Goal: Task Accomplishment & Management: Manage account settings

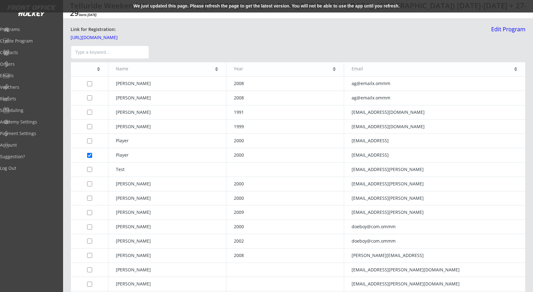
select select ""All Levels""
click at [177, 7] on div "We just updated this page. Please refresh the page to get the latest version. Y…" at bounding box center [266, 6] width 533 height 12
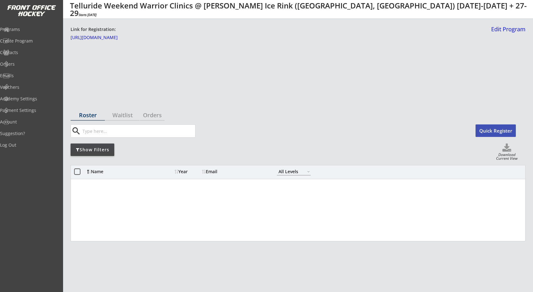
select select ""All Levels""
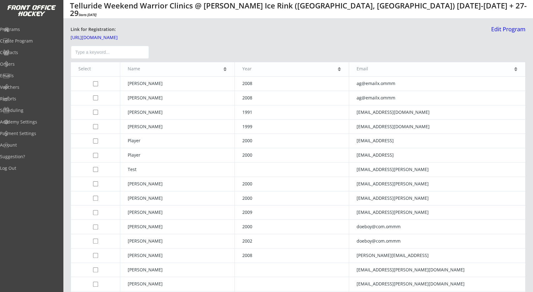
click at [90, 70] on div "Select" at bounding box center [95, 68] width 34 height 5
click at [96, 82] on input "checkbox" at bounding box center [95, 83] width 5 height 5
drag, startPoint x: 96, startPoint y: 82, endPoint x: 94, endPoint y: 93, distance: 10.7
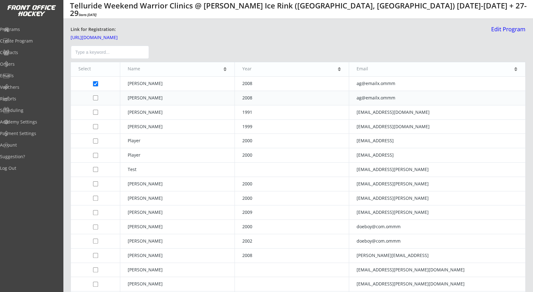
click at [95, 84] on input "checkbox" at bounding box center [95, 83] width 5 height 5
checkbox input "false"
drag, startPoint x: 95, startPoint y: 98, endPoint x: 95, endPoint y: 106, distance: 7.5
click at [95, 99] on input "checkbox" at bounding box center [95, 97] width 5 height 5
checkbox input "true"
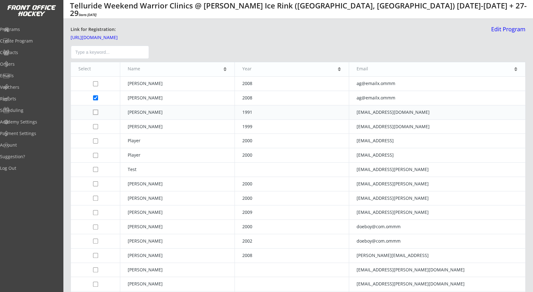
click at [96, 112] on input "checkbox" at bounding box center [95, 112] width 5 height 5
checkbox input "true"
drag, startPoint x: 96, startPoint y: 125, endPoint x: 96, endPoint y: 130, distance: 4.7
click at [96, 128] on td at bounding box center [95, 126] width 49 height 14
click at [96, 130] on td at bounding box center [95, 126] width 49 height 14
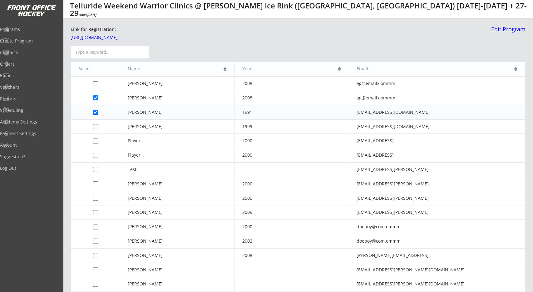
drag, startPoint x: 96, startPoint y: 126, endPoint x: 96, endPoint y: 108, distance: 18.1
click at [96, 126] on input "checkbox" at bounding box center [95, 126] width 5 height 5
checkbox input "true"
click at [95, 111] on input "checkbox" at bounding box center [95, 112] width 5 height 5
checkbox input "false"
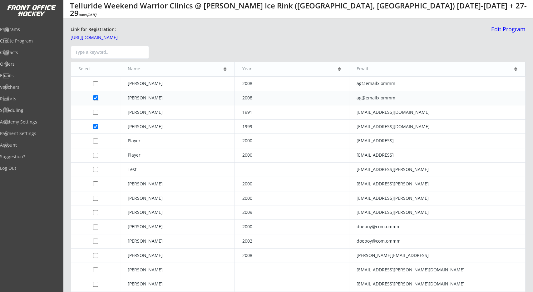
click at [96, 98] on input "checkbox" at bounding box center [95, 97] width 5 height 5
checkbox input "false"
click at [95, 83] on input "checkbox" at bounding box center [95, 83] width 5 height 5
checkbox input "true"
click at [95, 98] on input "checkbox" at bounding box center [95, 97] width 5 height 5
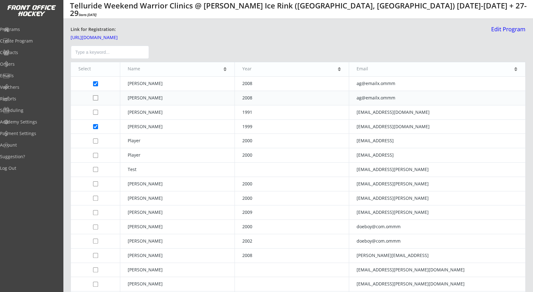
checkbox input "true"
drag, startPoint x: 96, startPoint y: 111, endPoint x: 96, endPoint y: 119, distance: 7.9
click at [97, 111] on input "checkbox" at bounding box center [95, 112] width 5 height 5
checkbox input "true"
drag, startPoint x: 95, startPoint y: 127, endPoint x: 96, endPoint y: 135, distance: 8.5
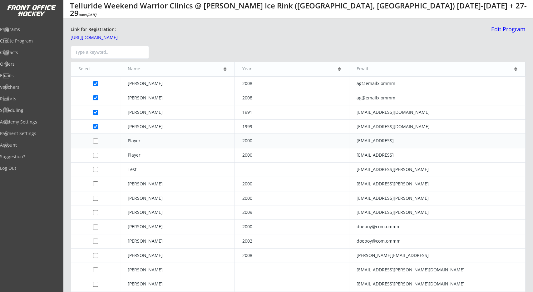
click at [95, 127] on input "checkbox" at bounding box center [95, 126] width 5 height 5
checkbox input "false"
click at [97, 147] on td at bounding box center [95, 141] width 49 height 14
click at [96, 157] on td at bounding box center [95, 155] width 49 height 14
click at [95, 154] on input "checkbox" at bounding box center [95, 155] width 5 height 5
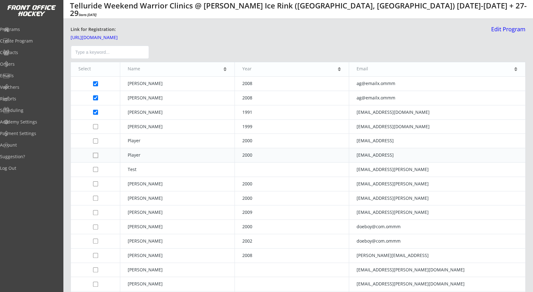
checkbox input "true"
drag, startPoint x: 95, startPoint y: 142, endPoint x: 97, endPoint y: 130, distance: 12.4
click at [96, 142] on input "checkbox" at bounding box center [95, 140] width 5 height 5
checkbox input "true"
click at [96, 124] on input "checkbox" at bounding box center [95, 126] width 5 height 5
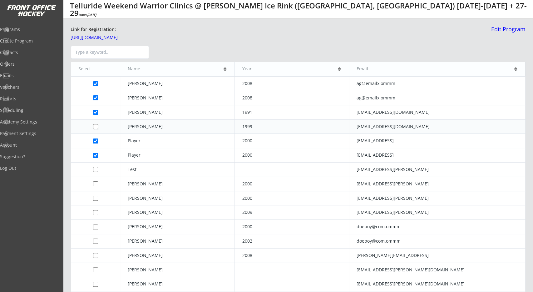
checkbox input "true"
click at [152, 51] on div at bounding box center [298, 52] width 455 height 16
click at [157, 49] on div at bounding box center [298, 52] width 455 height 16
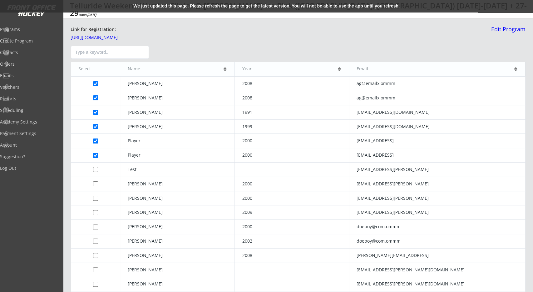
click at [165, 7] on div "We just updated this page. Please refresh the page to get the latest version. Y…" at bounding box center [266, 6] width 533 height 12
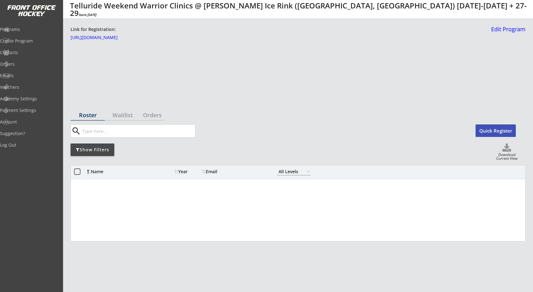
select select ""All Levels""
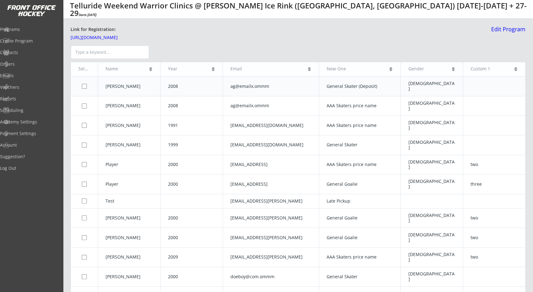
click at [122, 90] on td "Lloyd" at bounding box center [129, 86] width 62 height 20
click at [113, 84] on td "Lloyd" at bounding box center [129, 86] width 62 height 20
click at [139, 78] on td "Lloyd" at bounding box center [129, 86] width 62 height 20
click at [195, 52] on div at bounding box center [298, 52] width 455 height 16
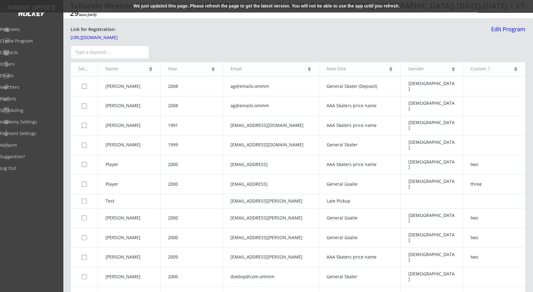
click at [132, 58] on input "Type a keyword..." at bounding box center [110, 52] width 78 height 13
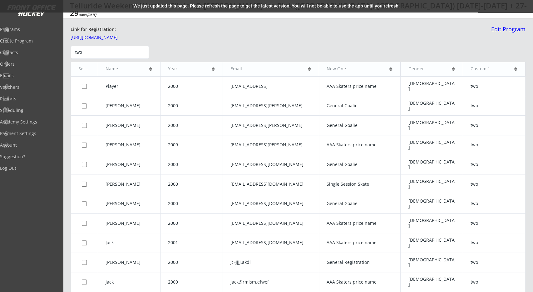
click at [116, 51] on input "two" at bounding box center [110, 52] width 78 height 13
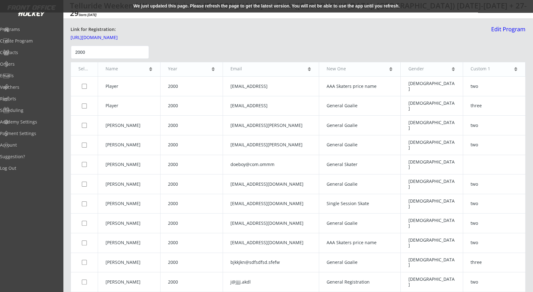
type input "2000"
click at [85, 71] on div "Select" at bounding box center [84, 68] width 12 height 5
click at [86, 84] on input "checkbox" at bounding box center [84, 86] width 5 height 5
checkbox input "true"
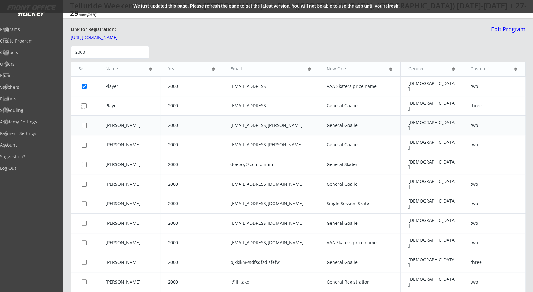
drag, startPoint x: 85, startPoint y: 98, endPoint x: 83, endPoint y: 110, distance: 12.3
click at [85, 103] on input "checkbox" at bounding box center [84, 105] width 5 height 5
checkbox input "true"
drag, startPoint x: 83, startPoint y: 113, endPoint x: 84, endPoint y: 123, distance: 10.0
click at [84, 116] on td at bounding box center [84, 126] width 27 height 20
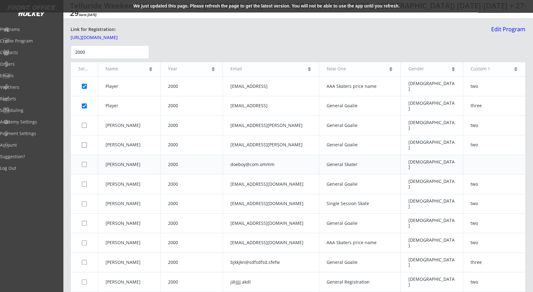
drag, startPoint x: 85, startPoint y: 129, endPoint x: 85, endPoint y: 134, distance: 4.7
click at [85, 135] on td at bounding box center [84, 145] width 27 height 20
drag, startPoint x: 85, startPoint y: 134, endPoint x: 85, endPoint y: 147, distance: 13.1
click at [85, 155] on td at bounding box center [84, 165] width 27 height 20
drag, startPoint x: 85, startPoint y: 147, endPoint x: 86, endPoint y: 160, distance: 12.5
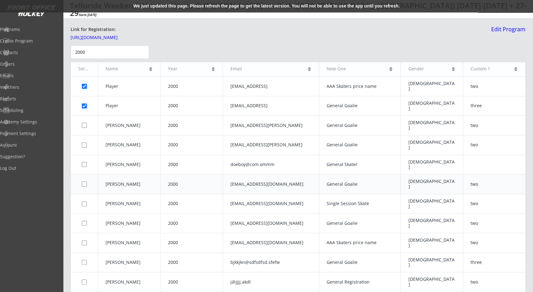
click at [86, 174] on td at bounding box center [84, 184] width 27 height 20
click at [86, 194] on td at bounding box center [84, 204] width 27 height 20
click at [82, 201] on input "checkbox" at bounding box center [84, 203] width 5 height 5
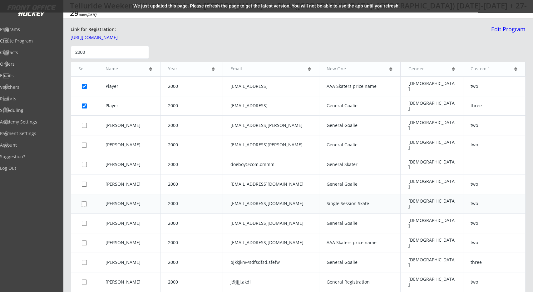
checkbox input "true"
click at [81, 174] on td at bounding box center [84, 184] width 27 height 20
click at [83, 162] on input "checkbox" at bounding box center [84, 164] width 5 height 5
checkbox input "true"
click at [86, 181] on input "checkbox" at bounding box center [84, 183] width 5 height 5
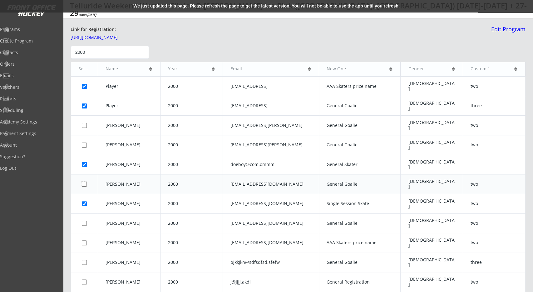
checkbox input "true"
click at [83, 142] on input "checkbox" at bounding box center [84, 144] width 5 height 5
checkbox input "true"
click at [84, 123] on input "checkbox" at bounding box center [84, 125] width 5 height 5
checkbox input "true"
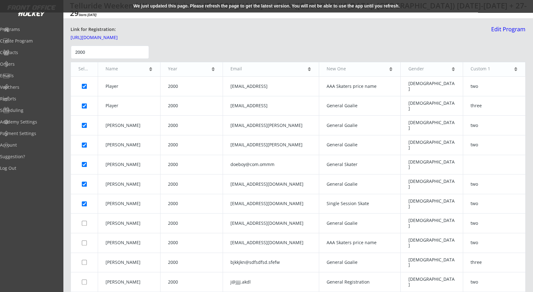
click at [87, 68] on div "Select" at bounding box center [84, 68] width 12 height 5
click at [141, 51] on input "2000" at bounding box center [110, 52] width 78 height 13
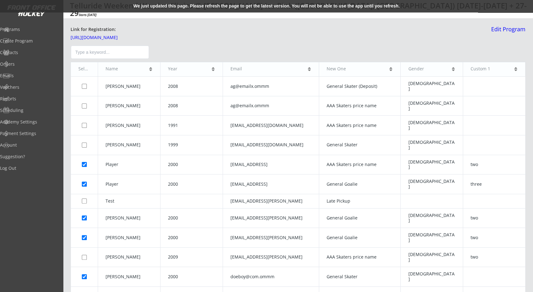
drag, startPoint x: 168, startPoint y: 51, endPoint x: 173, endPoint y: 67, distance: 17.0
click at [169, 51] on div at bounding box center [298, 52] width 455 height 16
click at [221, 56] on div at bounding box center [298, 52] width 455 height 16
click at [463, 56] on div at bounding box center [298, 52] width 455 height 16
click at [187, 6] on div "We just updated this page. Please refresh the page to get the latest version. Y…" at bounding box center [266, 6] width 533 height 12
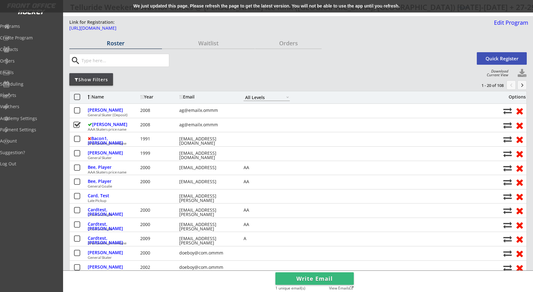
select select ""All Levels""
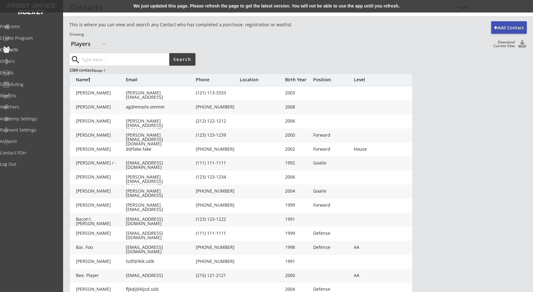
select select ""Players""
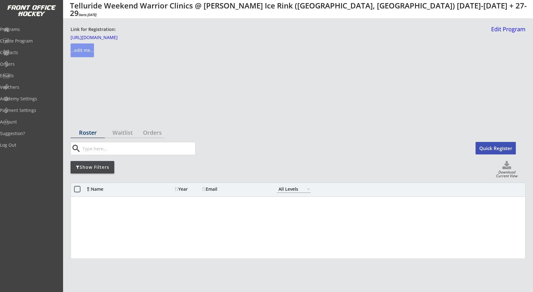
select select ""All Levels""
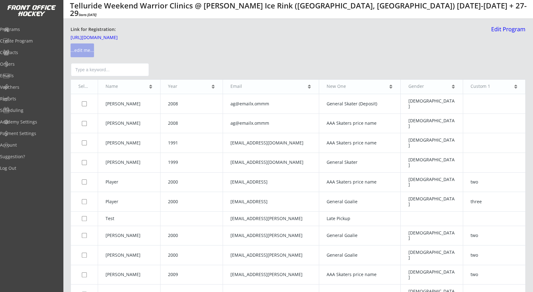
click at [84, 51] on button "...edit me..." at bounding box center [82, 50] width 23 height 14
click at [81, 52] on button "...edit me..." at bounding box center [82, 50] width 23 height 14
click at [81, 47] on button "...edit me..." at bounding box center [82, 50] width 23 height 14
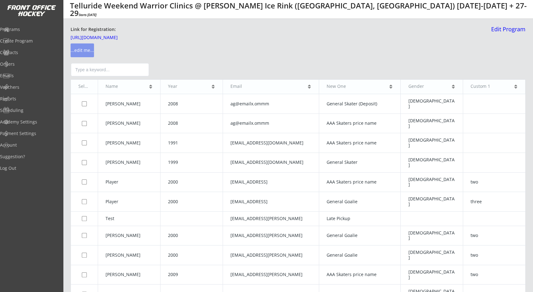
click at [234, 75] on div at bounding box center [298, 70] width 455 height 16
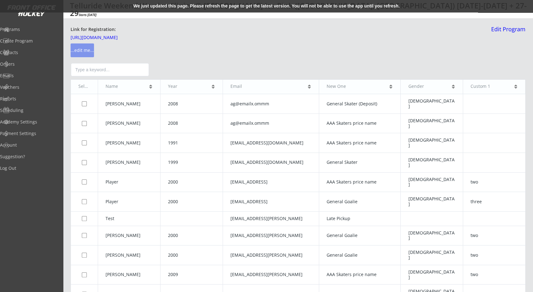
click at [201, 5] on div "We just updated this page. Please refresh the page to get the latest version. Y…" at bounding box center [266, 6] width 533 height 12
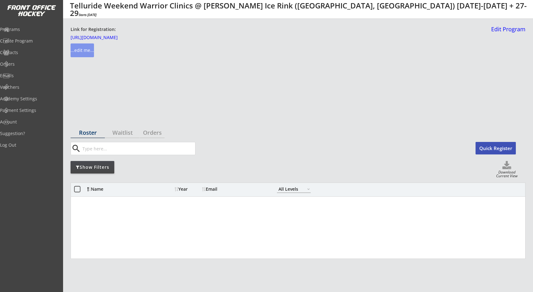
select select ""All Levels""
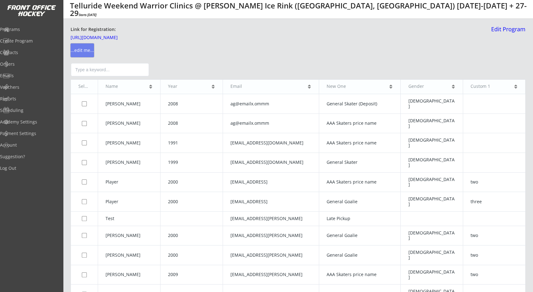
click at [88, 52] on button "...edit me..." at bounding box center [82, 50] width 23 height 14
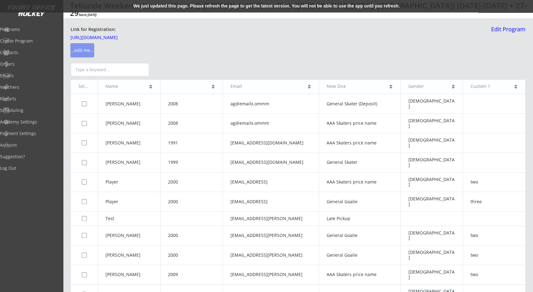
click at [202, 3] on div "We just updated this page. Please refresh the page to get the latest version. Y…" at bounding box center [266, 6] width 533 height 12
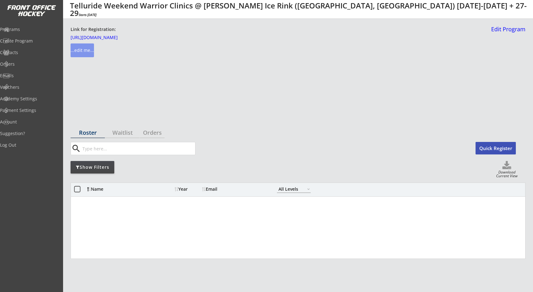
select select ""All Levels""
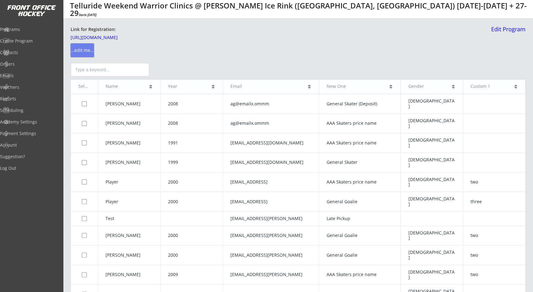
click at [81, 49] on button "...edit me..." at bounding box center [82, 50] width 23 height 14
click at [170, 64] on div at bounding box center [298, 70] width 455 height 16
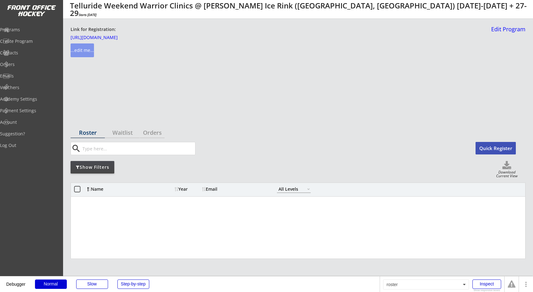
select select ""All Levels""
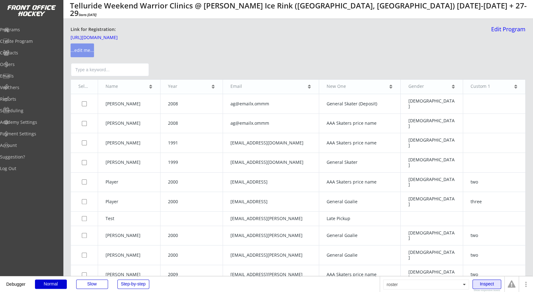
drag, startPoint x: 492, startPoint y: 282, endPoint x: 358, endPoint y: 199, distance: 157.2
click at [492, 282] on div "Inspect" at bounding box center [486, 283] width 29 height 9
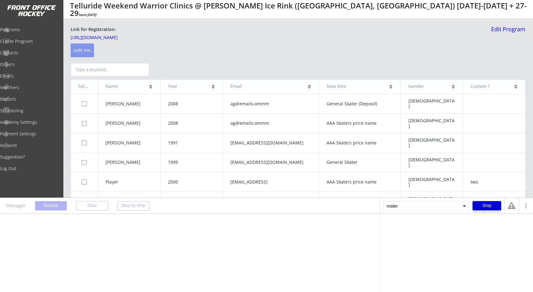
click at [222, 90] on th "Year" at bounding box center [191, 87] width 62 height 14
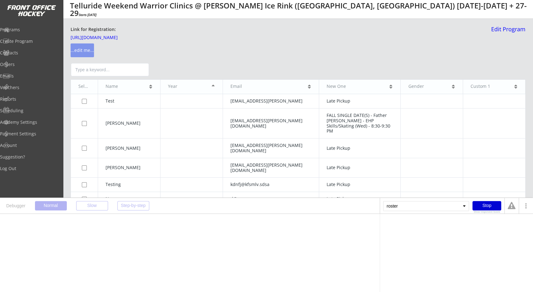
click at [222, 90] on th "Year" at bounding box center [191, 87] width 62 height 14
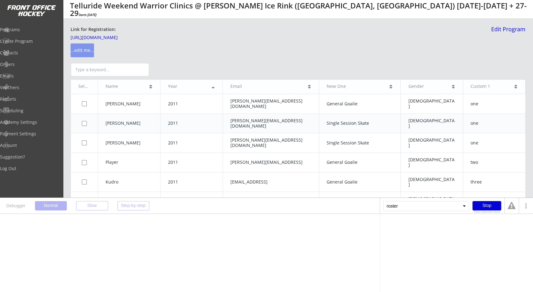
click at [221, 113] on td "2011" at bounding box center [191, 123] width 62 height 20
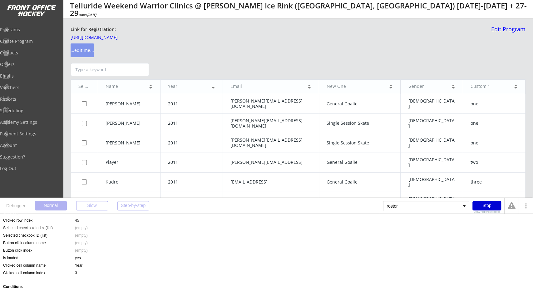
scroll to position [125, 0]
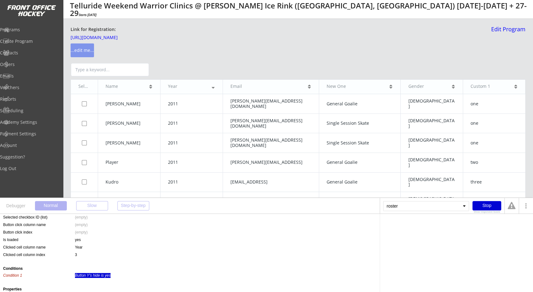
click at [97, 276] on div "Button Y's hide is yes" at bounding box center [93, 275] width 36 height 5
click at [477, 204] on div "Stop" at bounding box center [486, 205] width 29 height 9
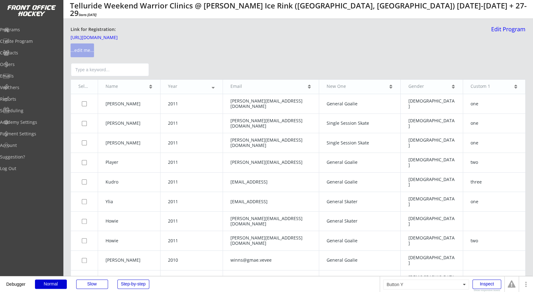
click at [85, 46] on button "...edit me..." at bounding box center [82, 50] width 23 height 14
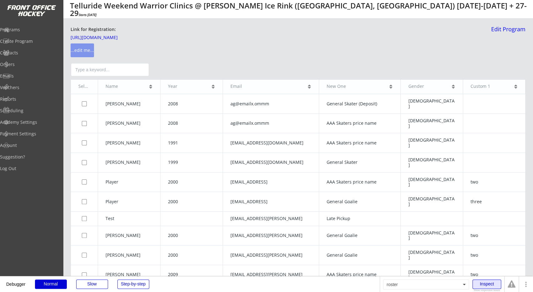
click at [487, 284] on div "Inspect" at bounding box center [486, 283] width 29 height 9
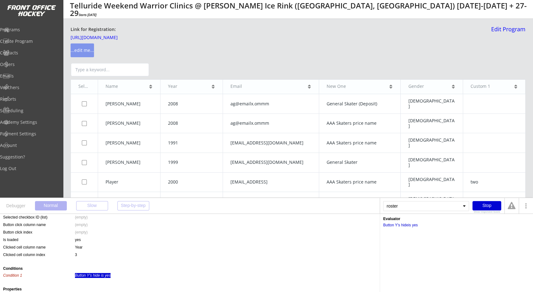
click at [285, 91] on th "Email" at bounding box center [271, 87] width 96 height 14
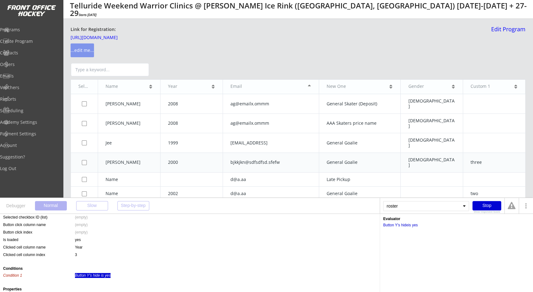
click at [386, 153] on td "General Goalie" at bounding box center [359, 163] width 81 height 20
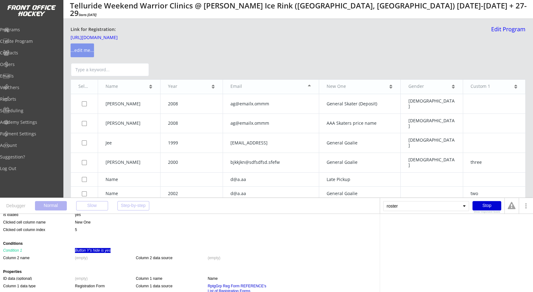
click at [97, 252] on div "Button Y's hide is yes" at bounding box center [93, 250] width 36 height 5
click at [395, 224] on div "Button Y" at bounding box center [390, 225] width 14 height 4
click at [407, 224] on div "'s hide" at bounding box center [402, 225] width 11 height 4
click at [413, 224] on div "is yes" at bounding box center [413, 225] width 10 height 4
click at [483, 204] on div "Stop" at bounding box center [486, 205] width 29 height 9
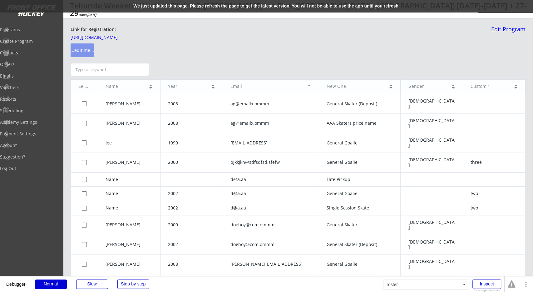
click at [209, 2] on div "We just updated this page. Please refresh the page to get the latest version. Y…" at bounding box center [266, 6] width 533 height 12
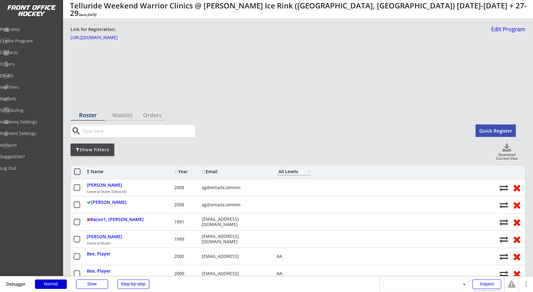
select select ""All Levels""
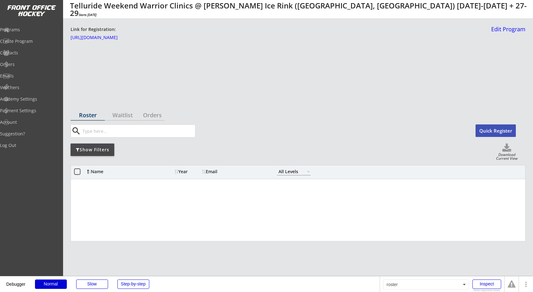
select select ""All Levels""
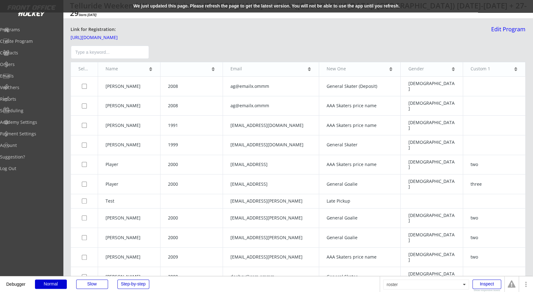
click at [201, 5] on div "We just updated this page. Please refresh the page to get the latest version. Y…" at bounding box center [266, 6] width 533 height 12
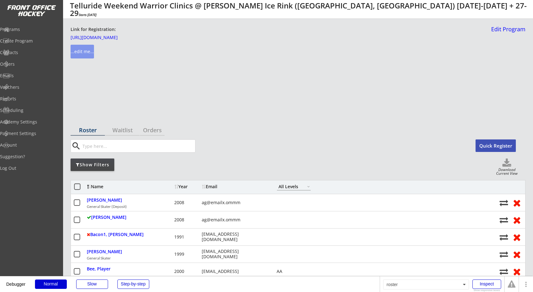
select select ""All Levels""
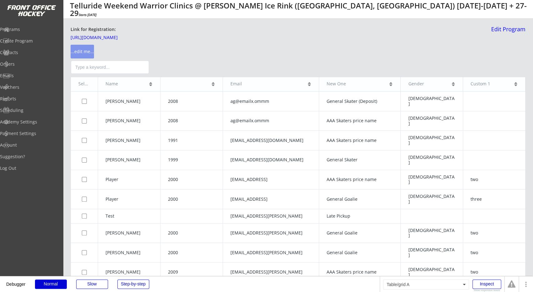
click at [288, 63] on div at bounding box center [298, 67] width 455 height 16
click at [84, 52] on button "...edit me..." at bounding box center [82, 52] width 23 height 14
drag, startPoint x: 302, startPoint y: 55, endPoint x: 305, endPoint y: 61, distance: 6.6
click at [302, 55] on div "Link for Registration: [URL][DOMAIN_NAME] ...edit me..." at bounding box center [280, 42] width 418 height 32
click at [325, 47] on div "Link for Registration: [URL][DOMAIN_NAME] ...edit me..." at bounding box center [280, 42] width 418 height 32
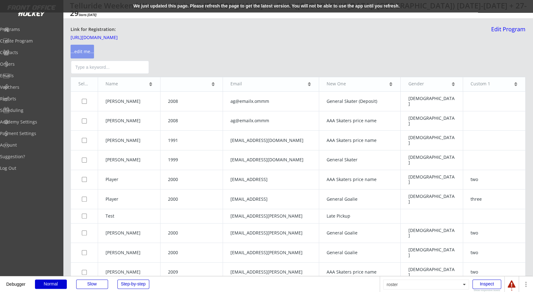
click at [203, 5] on div "We just updated this page. Please refresh the page to get the latest version. Y…" at bounding box center [266, 6] width 533 height 12
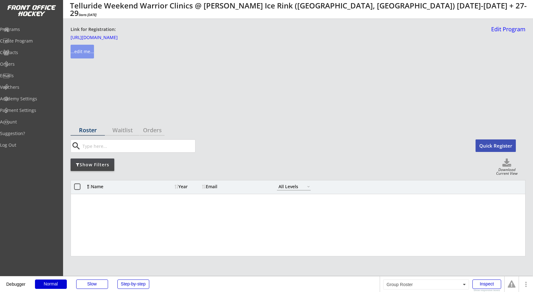
select select ""All Levels""
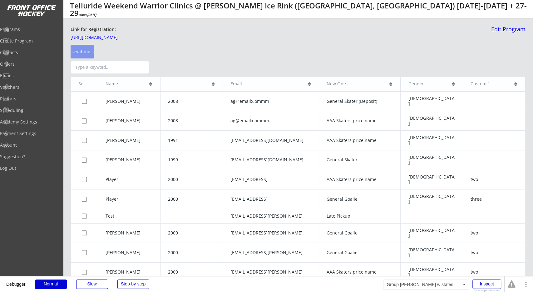
click at [268, 68] on div at bounding box center [298, 67] width 455 height 16
click at [85, 53] on button "...edit me..." at bounding box center [82, 52] width 23 height 14
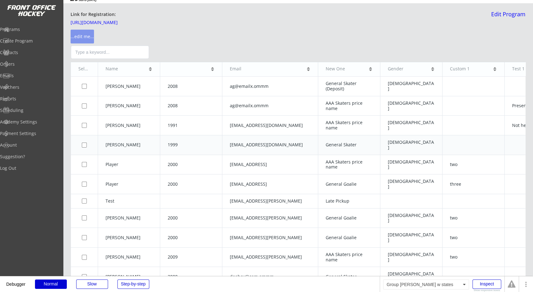
scroll to position [0, 41]
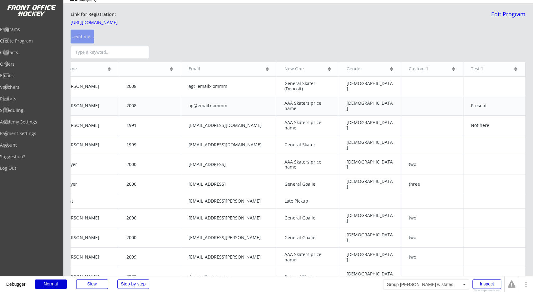
drag, startPoint x: 272, startPoint y: 140, endPoint x: 160, endPoint y: 98, distance: 119.6
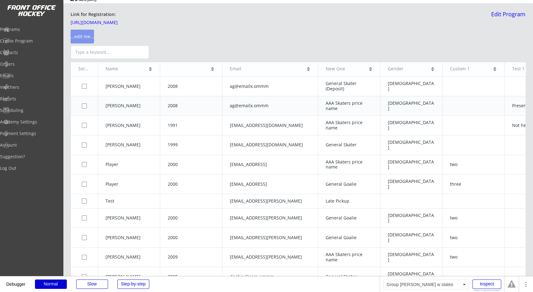
drag, startPoint x: 217, startPoint y: 95, endPoint x: 125, endPoint y: 95, distance: 92.1
click at [256, 48] on div at bounding box center [298, 52] width 455 height 16
click at [152, 52] on div at bounding box center [298, 52] width 455 height 16
click at [150, 52] on div at bounding box center [298, 52] width 455 height 16
click at [150, 55] on div at bounding box center [298, 52] width 455 height 16
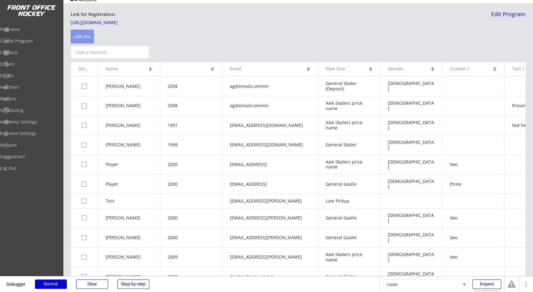
click at [138, 56] on input "Type a keyword..." at bounding box center [110, 52] width 78 height 13
click at [188, 54] on div at bounding box center [298, 52] width 455 height 16
click at [35, 156] on div "Suggestion?" at bounding box center [30, 156] width 56 height 4
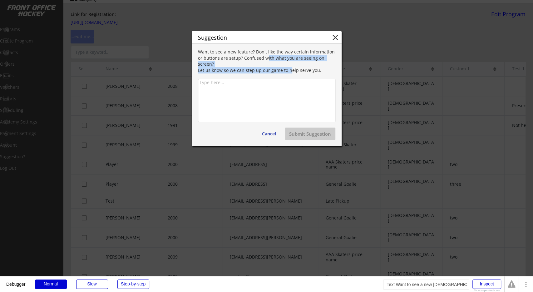
drag, startPoint x: 287, startPoint y: 71, endPoint x: 290, endPoint y: 74, distance: 4.1
click at [290, 74] on div "Want to see a new feature? Don't like the way certain information or buttons ar…" at bounding box center [267, 62] width 150 height 26
click at [291, 72] on div "Want to see a new feature? Don't like the way certain information or buttons ar…" at bounding box center [267, 62] width 150 height 26
click at [264, 78] on div at bounding box center [267, 100] width 150 height 44
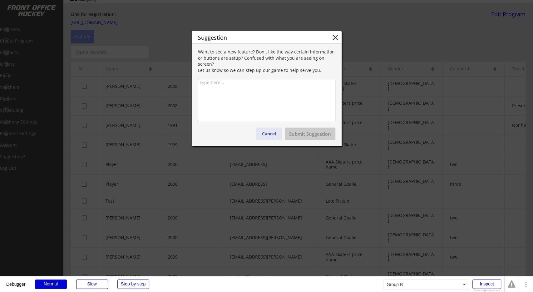
click at [271, 135] on button "Cancel" at bounding box center [269, 133] width 26 height 12
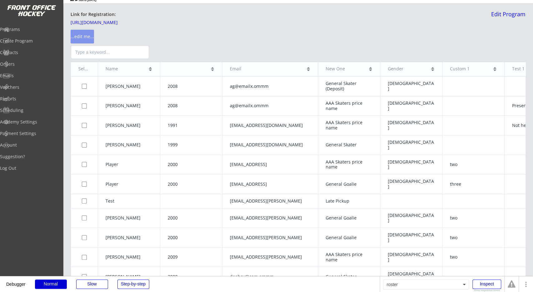
click at [269, 56] on div at bounding box center [298, 52] width 455 height 16
click at [180, 58] on div at bounding box center [298, 52] width 455 height 16
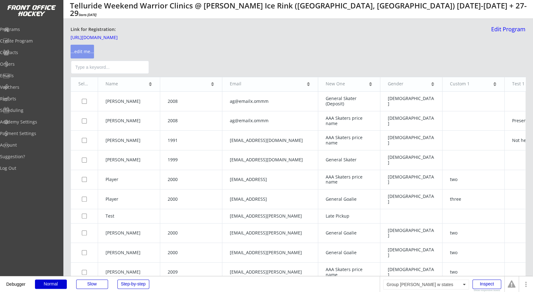
scroll to position [0, 41]
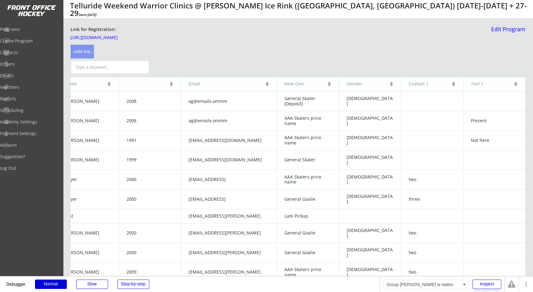
drag, startPoint x: 439, startPoint y: 93, endPoint x: 465, endPoint y: 89, distance: 26.5
drag, startPoint x: 486, startPoint y: 94, endPoint x: 463, endPoint y: 85, distance: 24.6
click at [462, 86] on th "Custom 1" at bounding box center [432, 84] width 62 height 14
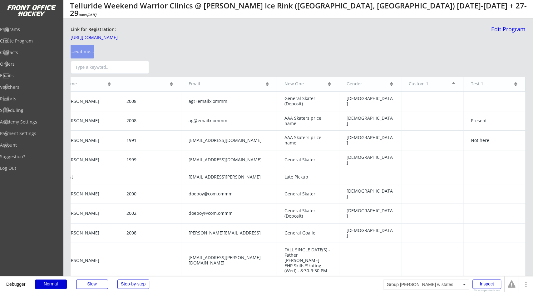
scroll to position [0, 0]
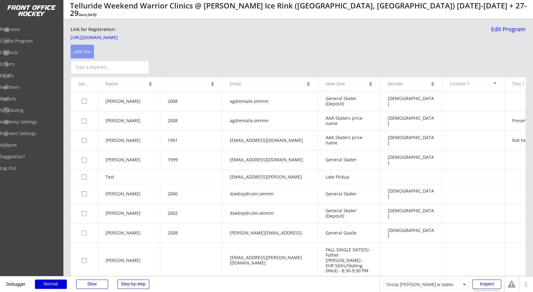
click at [463, 85] on div "Custom 1" at bounding box center [471, 83] width 42 height 5
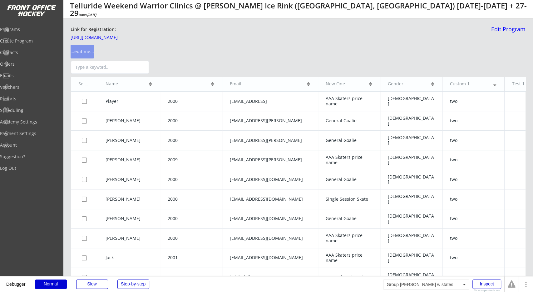
click at [464, 85] on div "Custom 1" at bounding box center [471, 83] width 42 height 5
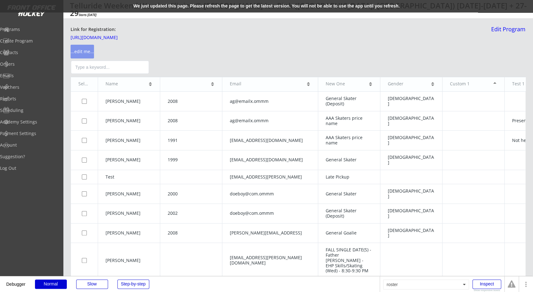
click at [184, 5] on div "We just updated this page. Please refresh the page to get the latest version. Y…" at bounding box center [266, 6] width 533 height 12
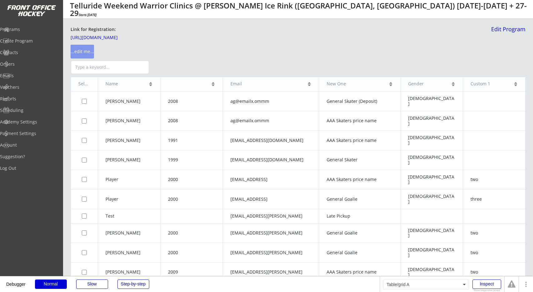
select select ""All Levels""
click at [83, 53] on button "...edit me..." at bounding box center [82, 52] width 23 height 14
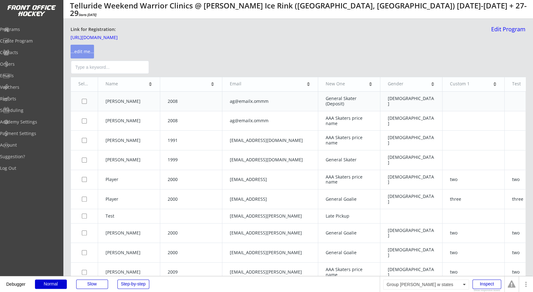
scroll to position [0, 103]
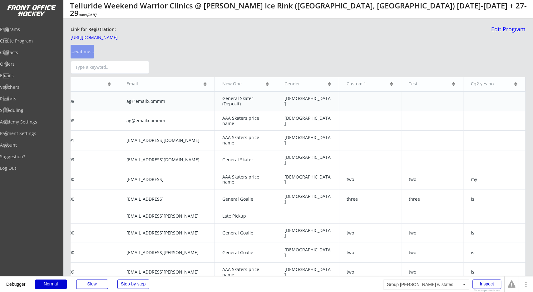
drag, startPoint x: 209, startPoint y: 115, endPoint x: 316, endPoint y: 106, distance: 107.1
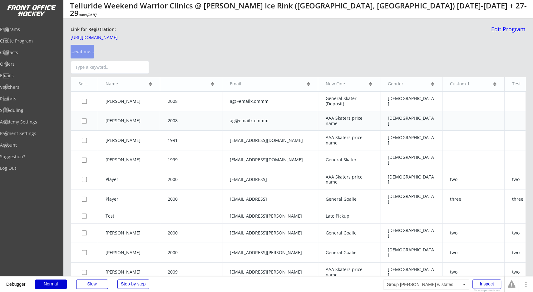
drag, startPoint x: 402, startPoint y: 113, endPoint x: 372, endPoint y: 114, distance: 30.6
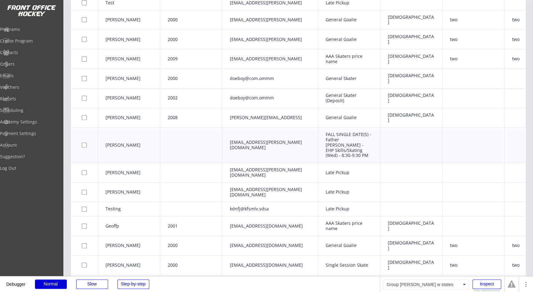
scroll to position [195, 0]
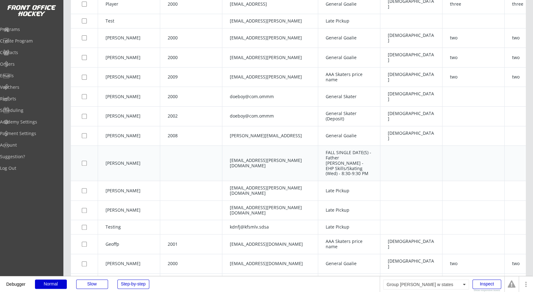
click at [215, 145] on td at bounding box center [191, 162] width 62 height 35
click at [83, 160] on input "checkbox" at bounding box center [84, 162] width 5 height 5
checkbox input "false"
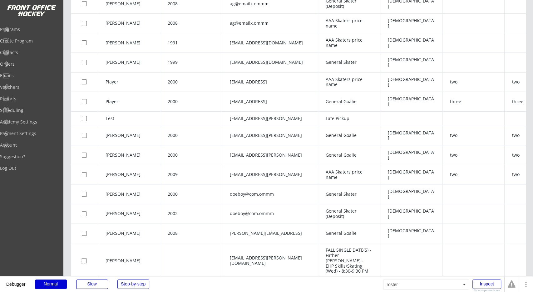
scroll to position [0, 0]
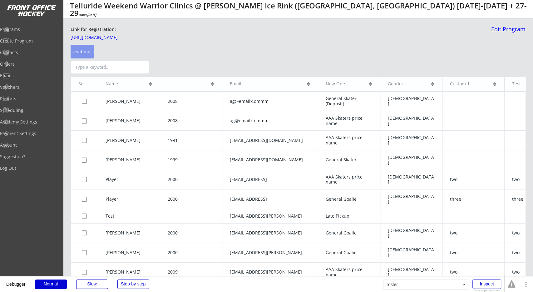
click at [198, 67] on div at bounding box center [298, 67] width 455 height 16
